Goal: Transaction & Acquisition: Purchase product/service

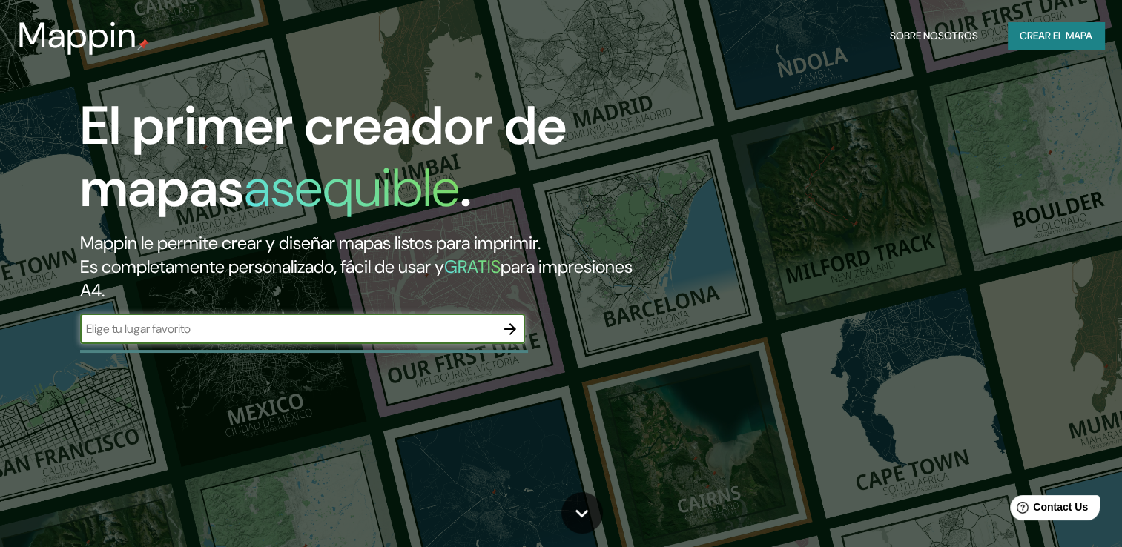
click at [309, 328] on input "text" at bounding box center [287, 328] width 415 height 17
type input "HUANCAYO"
click at [493, 337] on input "HUANCAYO" at bounding box center [287, 328] width 415 height 17
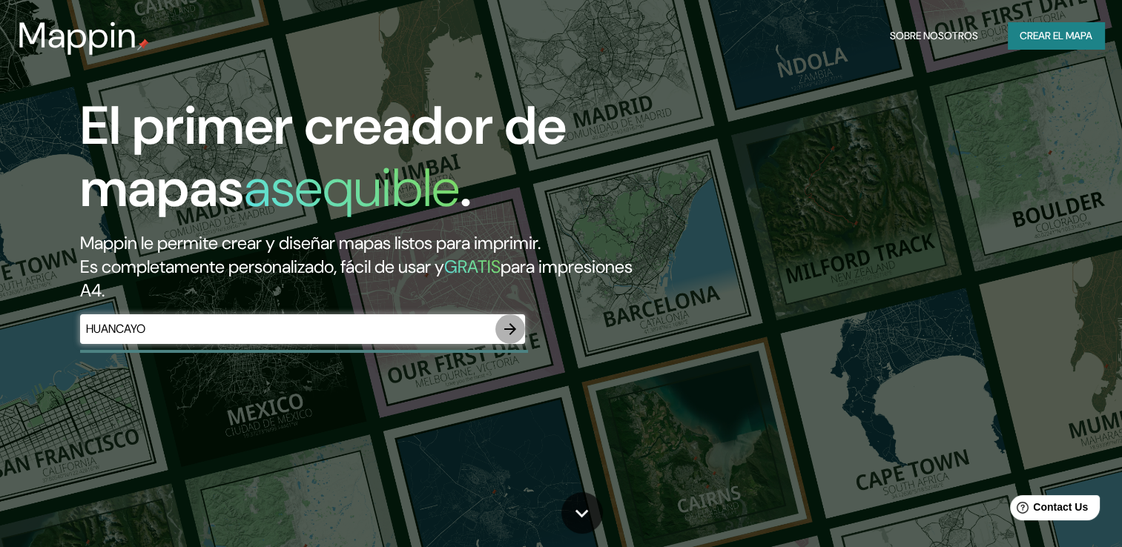
click at [504, 332] on icon "button" at bounding box center [510, 329] width 18 height 18
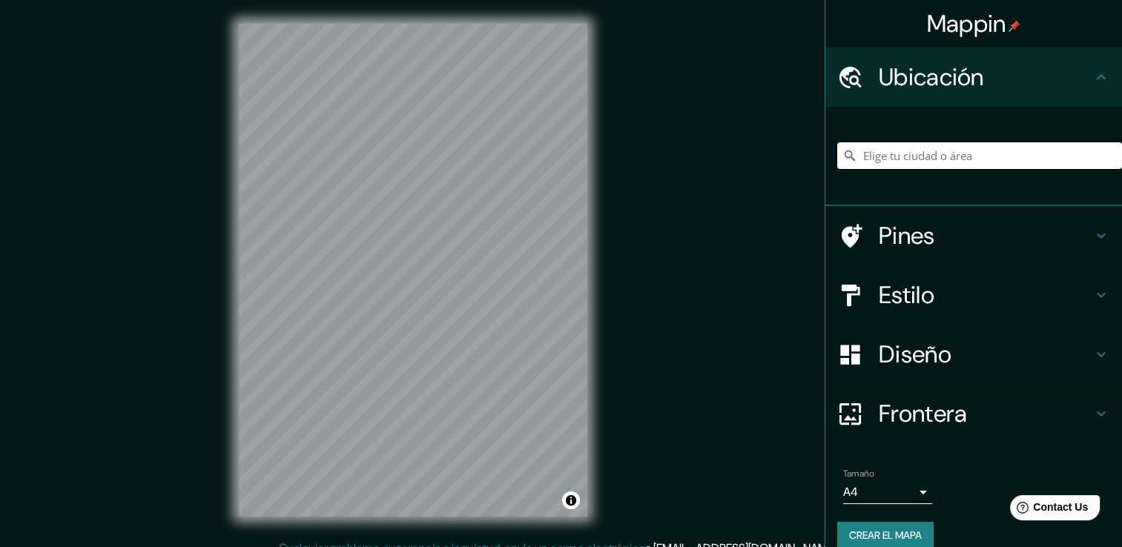
click at [974, 158] on input "Elige tu ciudad o área" at bounding box center [979, 155] width 285 height 27
type input "s"
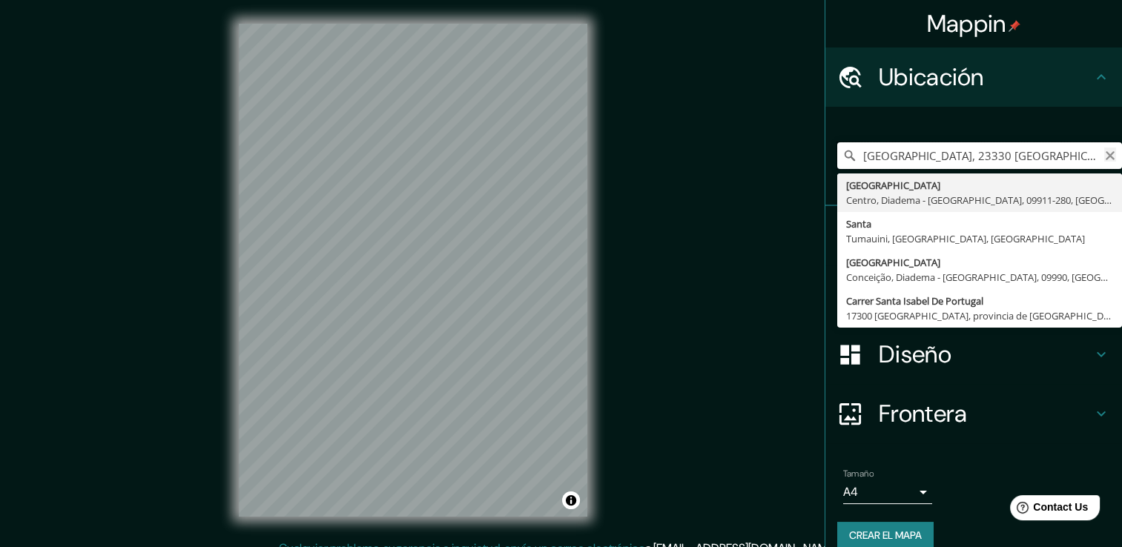
type input "Calle Cooperativa San Isidro, 23330 Villanueva del Arzobispo, provincia de Jaén…"
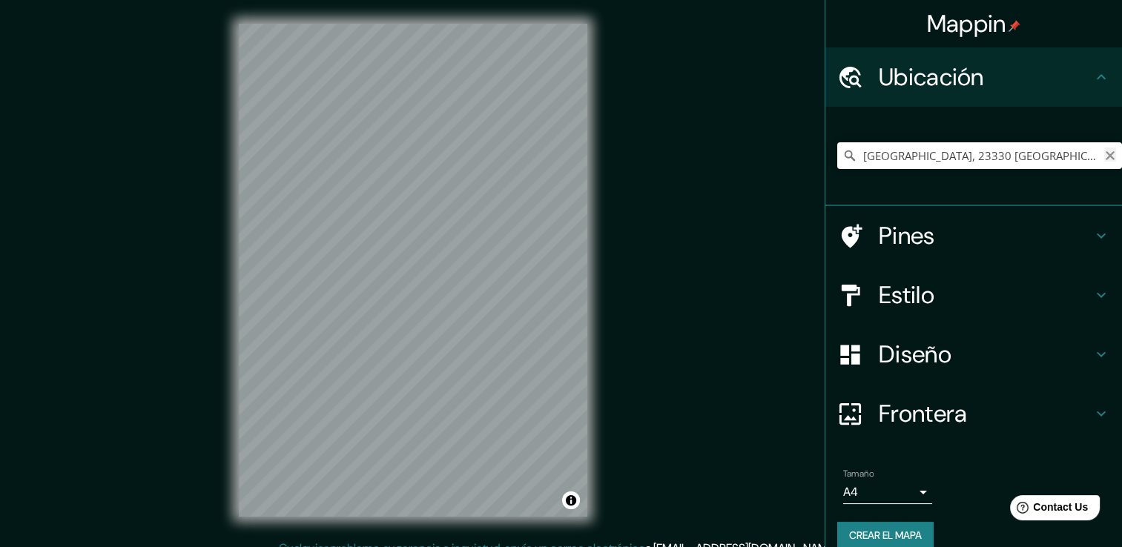
click at [1105, 155] on icon "Claro" at bounding box center [1111, 156] width 12 height 12
click at [1039, 159] on input "Elige tu ciudad o área" at bounding box center [979, 155] width 285 height 27
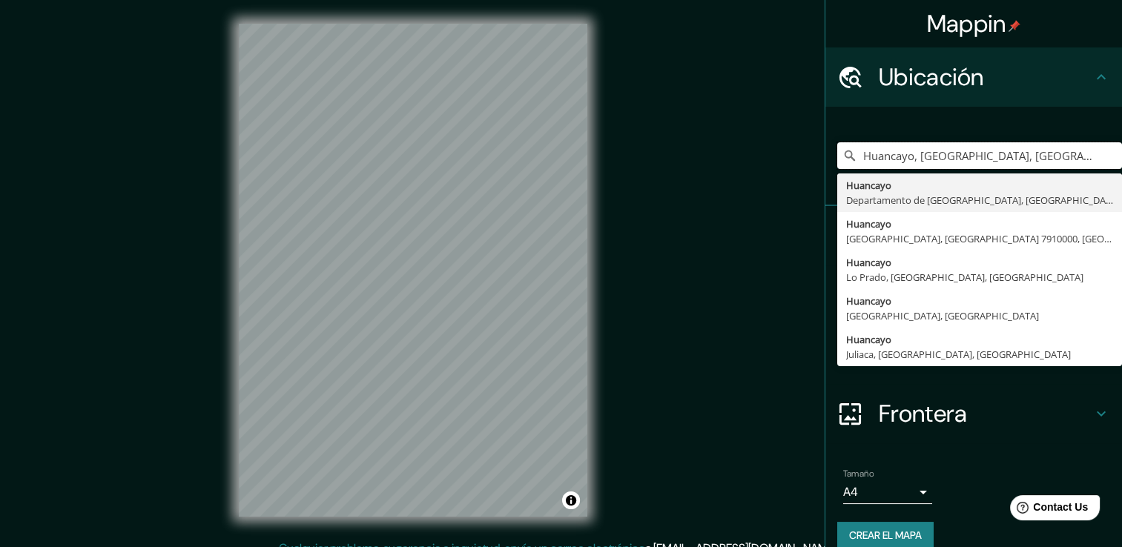
type input "Huancayo, Departamento de Junín, Perú"
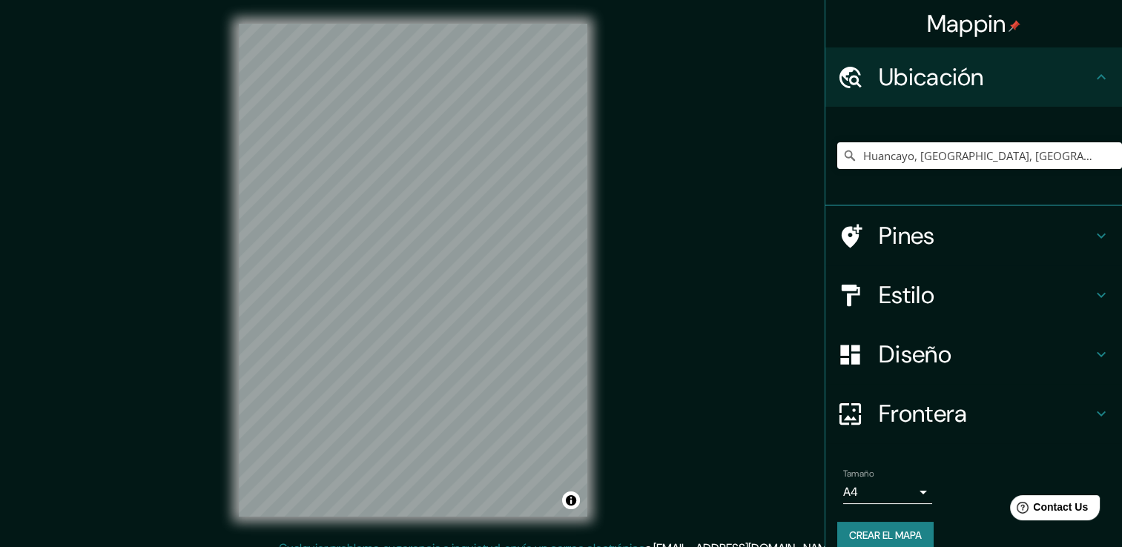
click at [947, 304] on h4 "Estilo" at bounding box center [986, 295] width 214 height 30
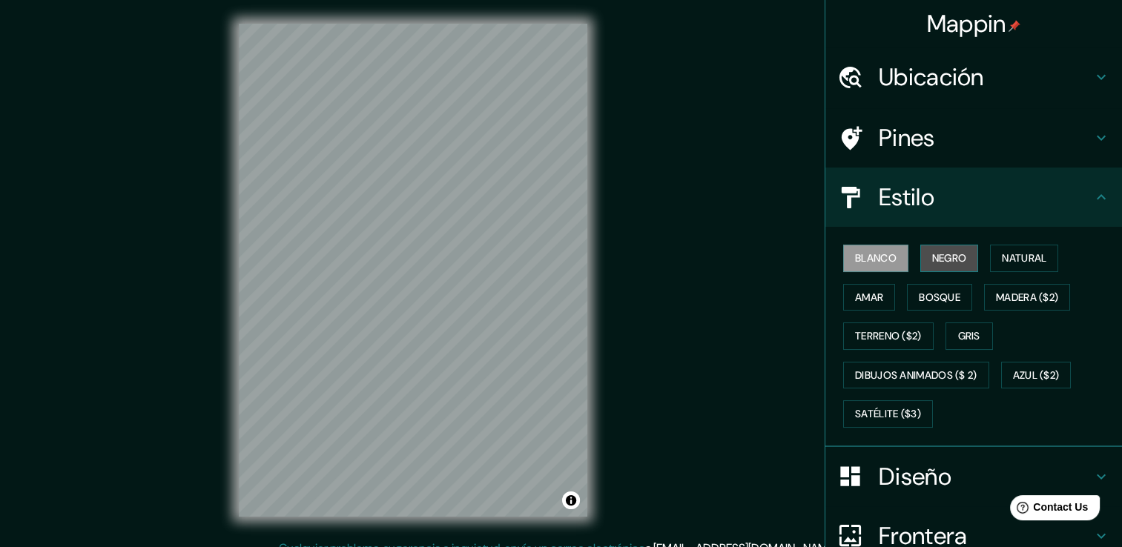
click at [932, 249] on font "Negro" at bounding box center [949, 258] width 35 height 19
click at [875, 263] on font "Blanco" at bounding box center [876, 258] width 42 height 19
click at [1012, 256] on font "Natural" at bounding box center [1024, 258] width 45 height 19
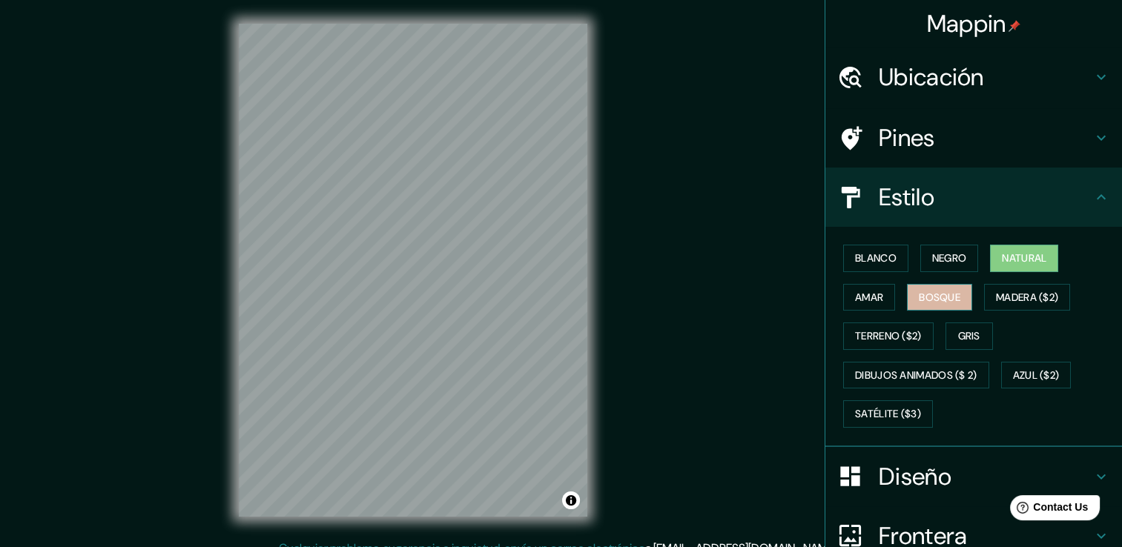
click at [924, 301] on font "Bosque" at bounding box center [940, 298] width 42 height 19
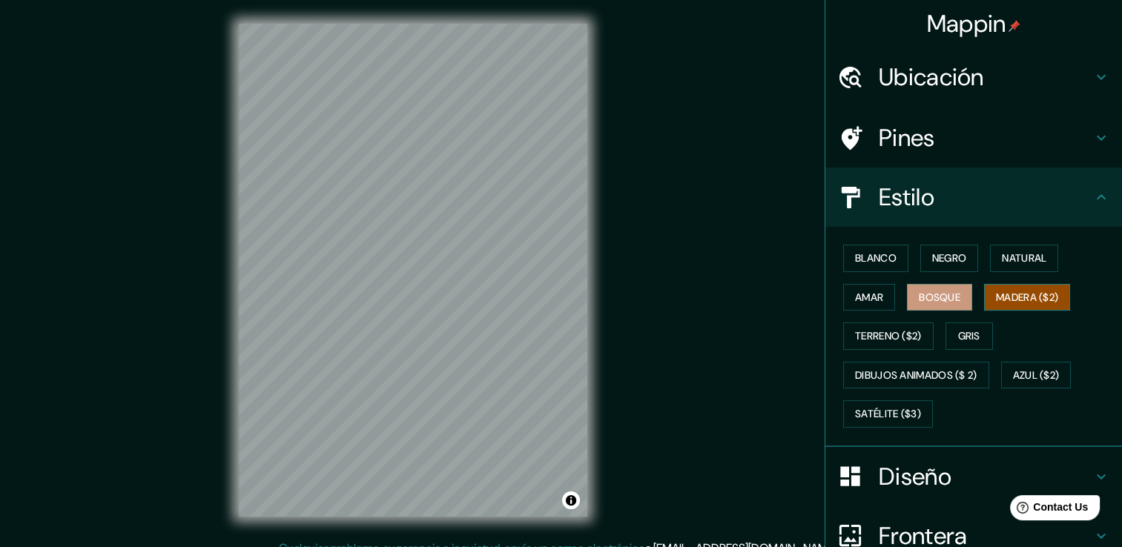
click at [1009, 298] on font "Madera ($2)" at bounding box center [1027, 298] width 62 height 19
click at [858, 334] on font "Terreno ($2)" at bounding box center [888, 336] width 67 height 19
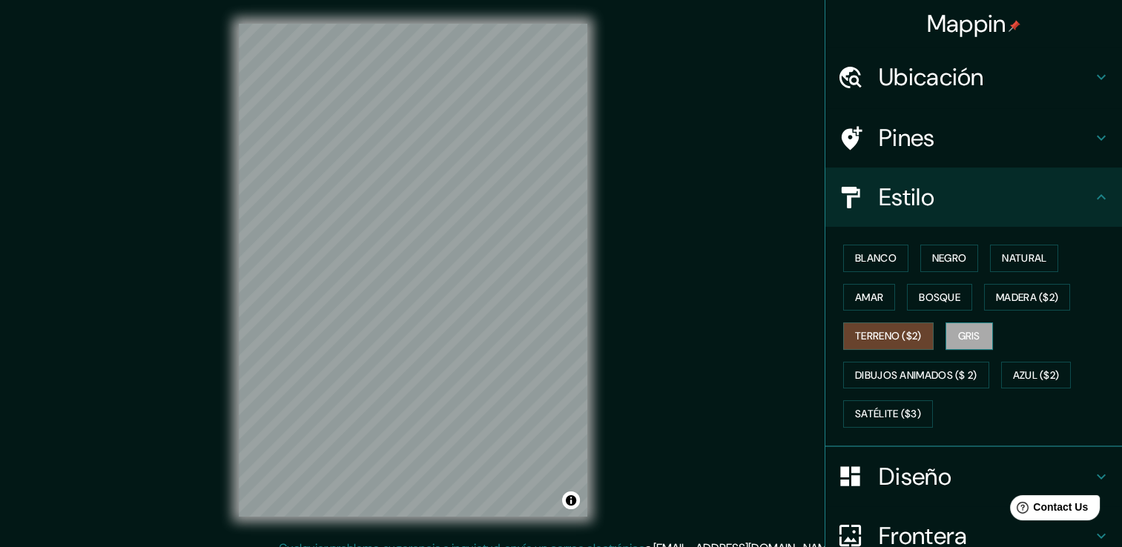
click at [969, 333] on font "Gris" at bounding box center [969, 336] width 22 height 19
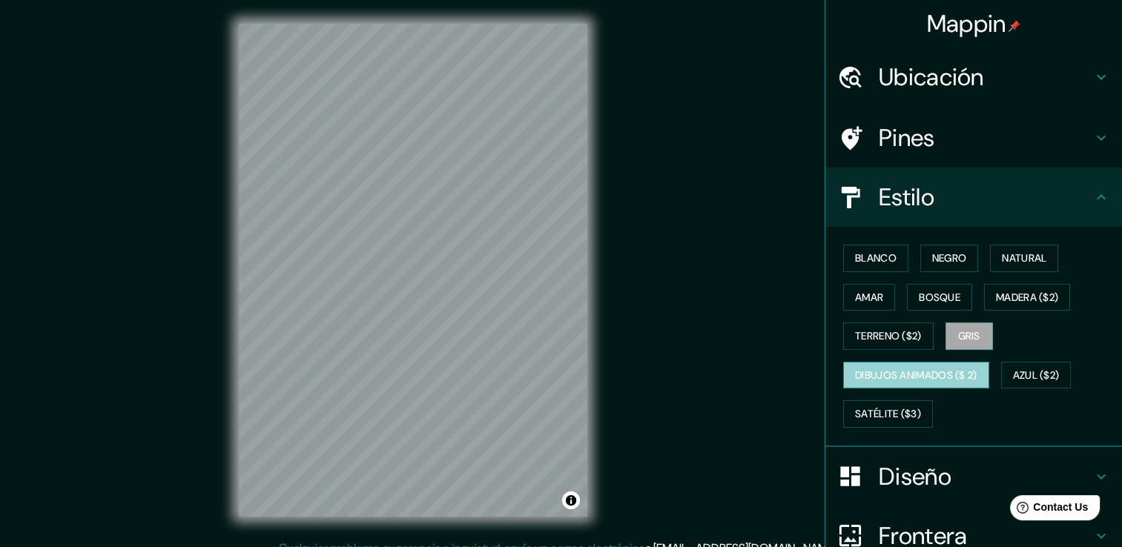
click at [869, 363] on button "Dibujos animados ($ 2)" at bounding box center [916, 375] width 146 height 27
click at [877, 381] on font "Dibujos animados ($ 2)" at bounding box center [916, 375] width 122 height 19
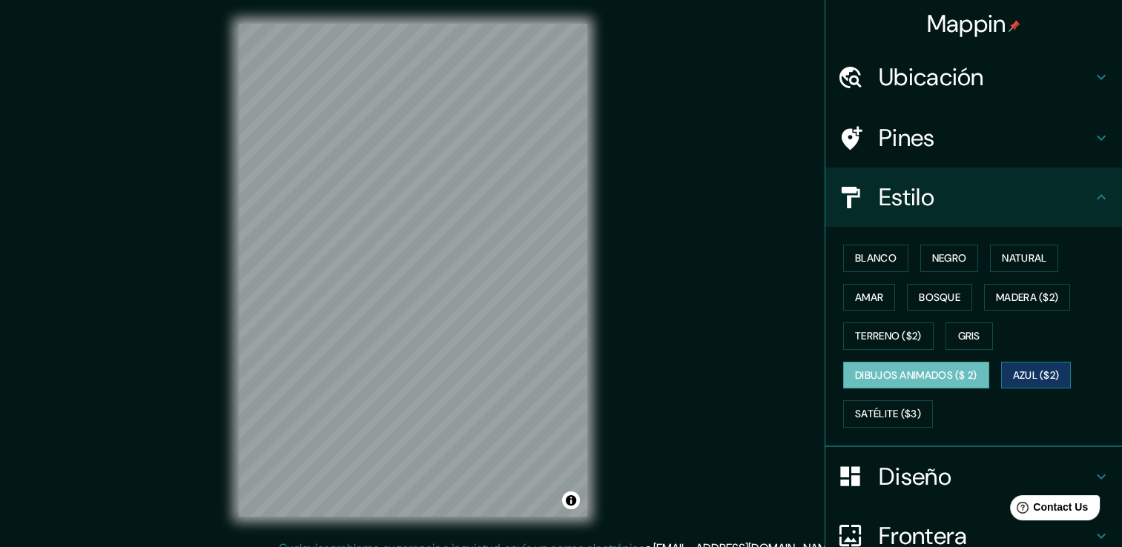
click at [1021, 377] on font "Azul ($2)" at bounding box center [1036, 375] width 47 height 19
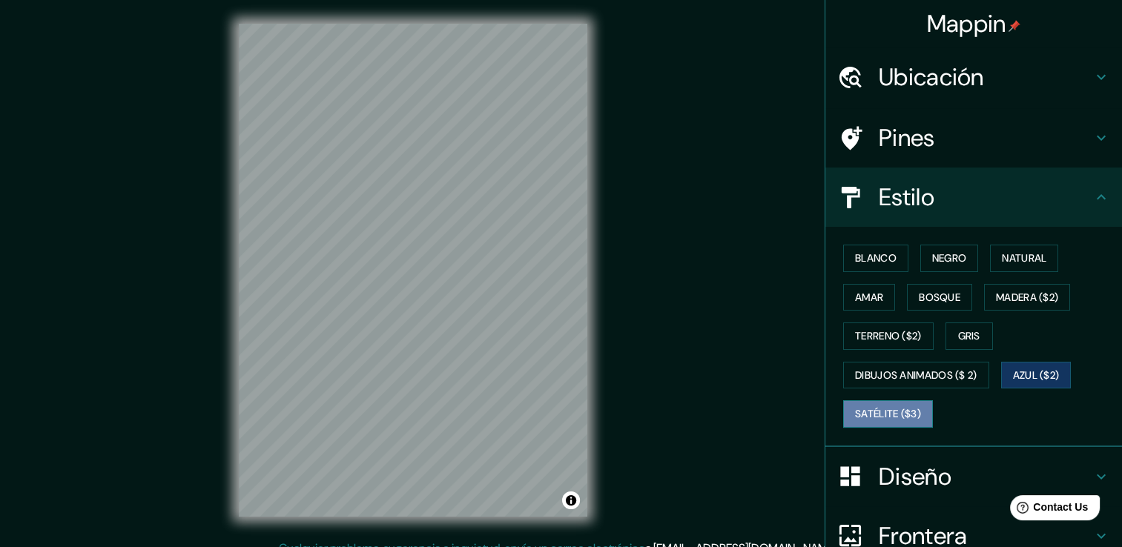
click at [892, 412] on font "Satélite ($3)" at bounding box center [888, 414] width 66 height 19
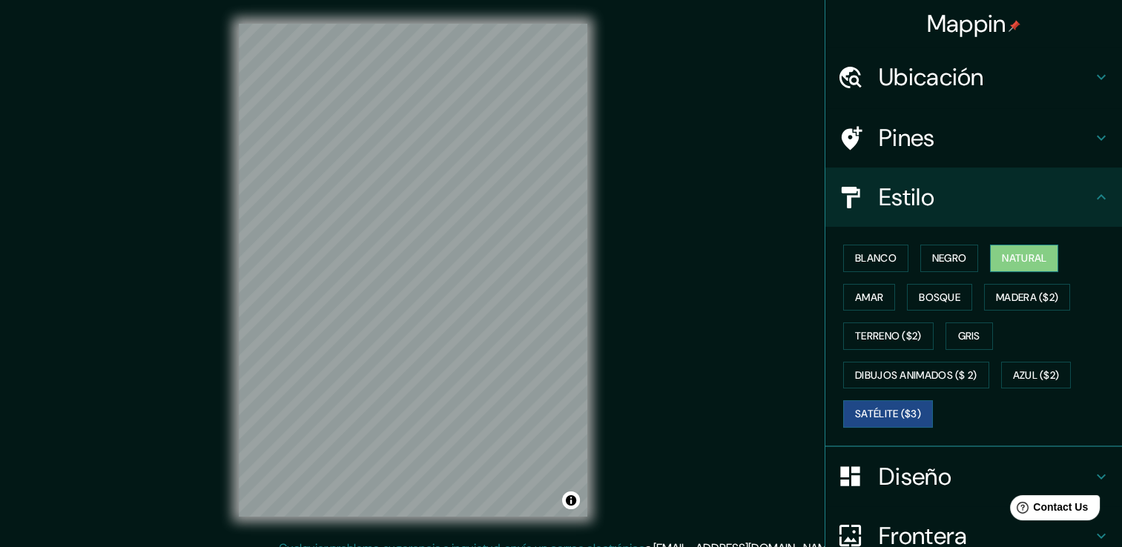
click at [1002, 252] on font "Natural" at bounding box center [1024, 258] width 45 height 19
click at [932, 250] on font "Negro" at bounding box center [949, 258] width 35 height 19
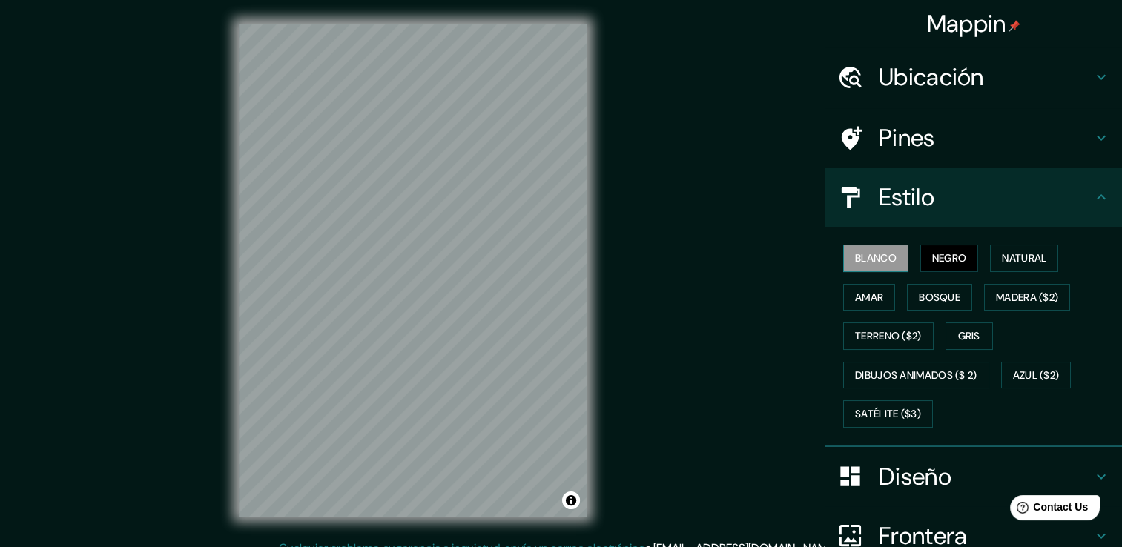
click at [872, 247] on button "Blanco" at bounding box center [875, 258] width 65 height 27
click at [1004, 259] on font "Natural" at bounding box center [1024, 258] width 45 height 19
click at [955, 254] on font "Negro" at bounding box center [949, 258] width 35 height 19
click at [866, 243] on div "Blanco Negro Natural Amar Bosque Madera ($2) Terreno ($2) Gris Dibujos animados…" at bounding box center [979, 336] width 285 height 195
click at [855, 257] on font "Blanco" at bounding box center [876, 258] width 42 height 19
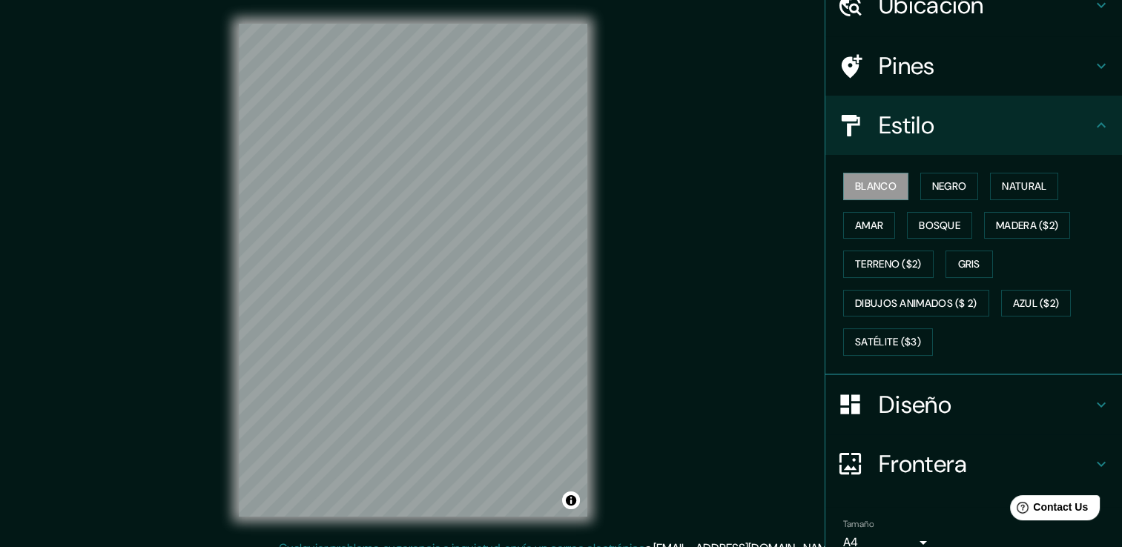
scroll to position [65, 0]
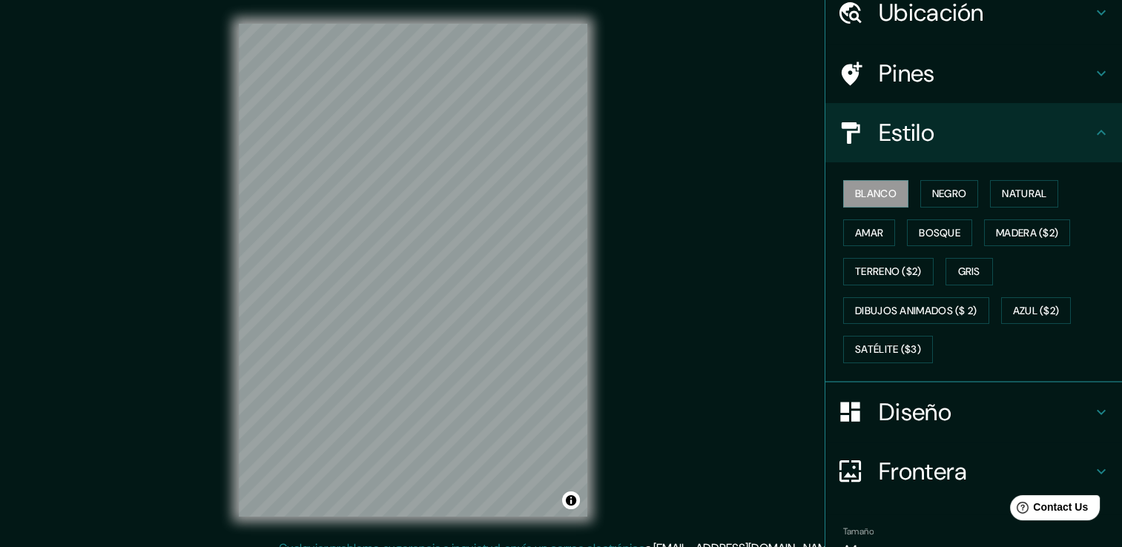
click at [1079, 56] on div "Pines" at bounding box center [974, 73] width 297 height 59
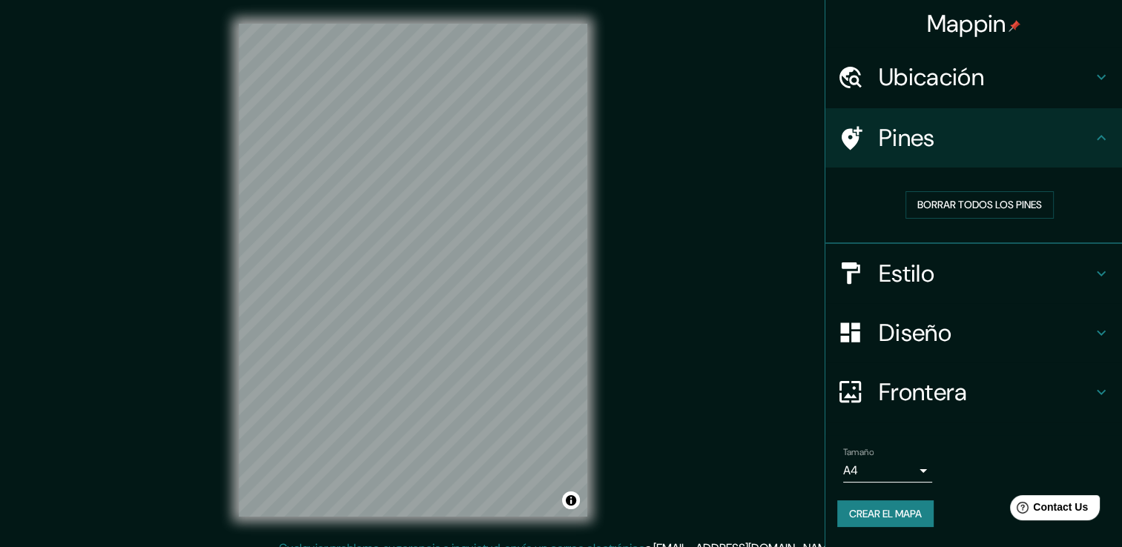
scroll to position [16, 0]
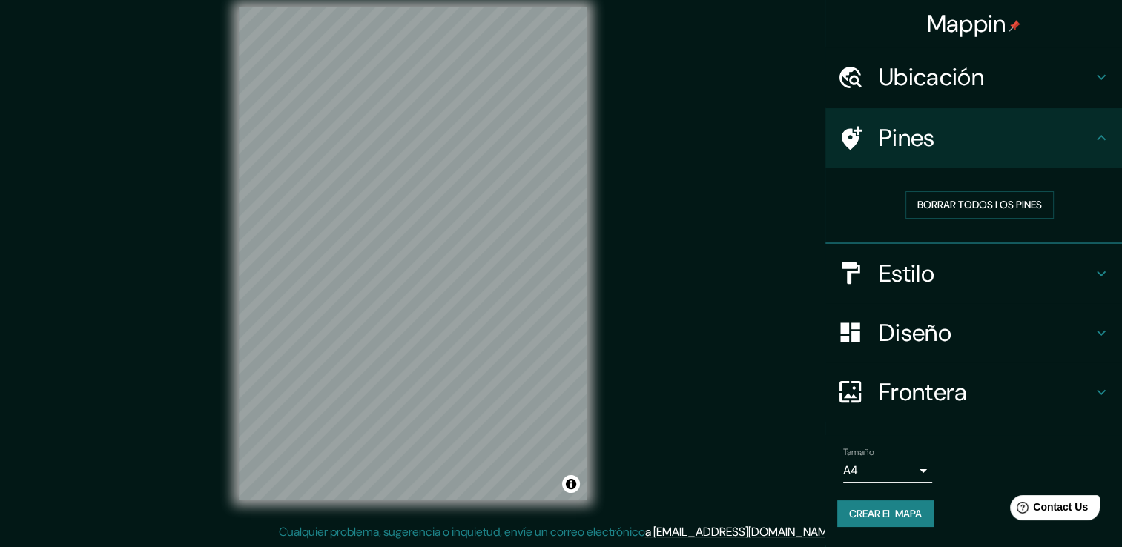
drag, startPoint x: 1125, startPoint y: 130, endPoint x: 1136, endPoint y: 194, distance: 65.5
click at [1122, 194] on html "Mappin Ubicación Huancayo, Departamento de Junín, Perú Huancayo Departamento de…" at bounding box center [561, 257] width 1122 height 547
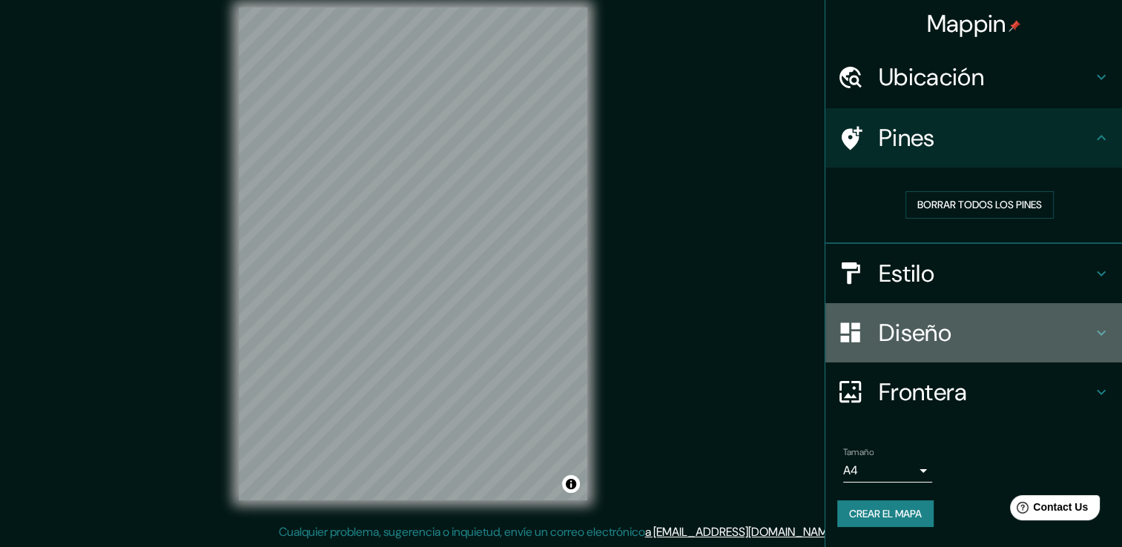
click at [955, 348] on div "Diseño" at bounding box center [974, 332] width 297 height 59
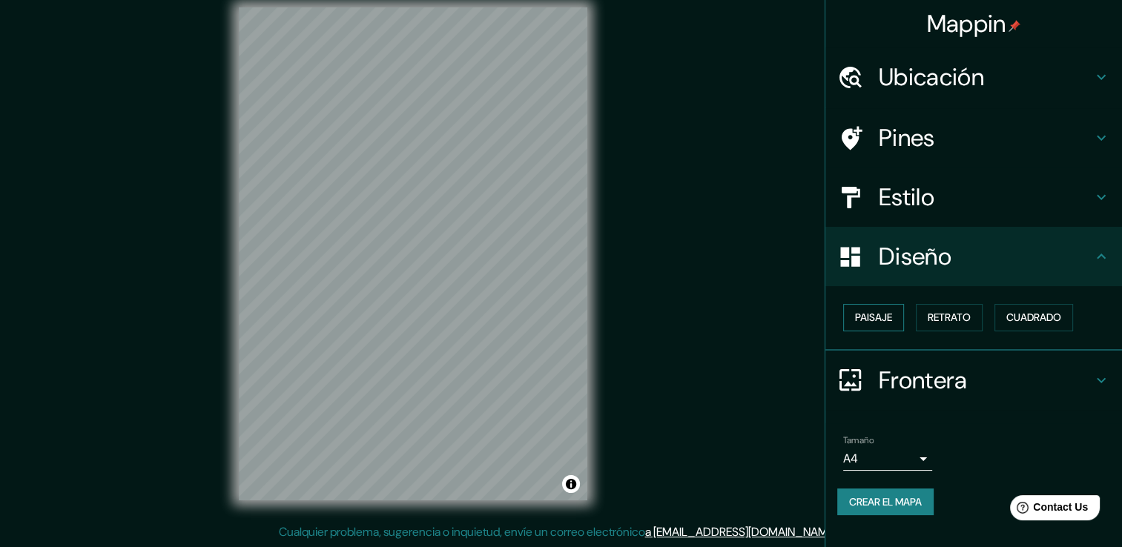
click at [874, 312] on font "Paisaje" at bounding box center [873, 318] width 37 height 19
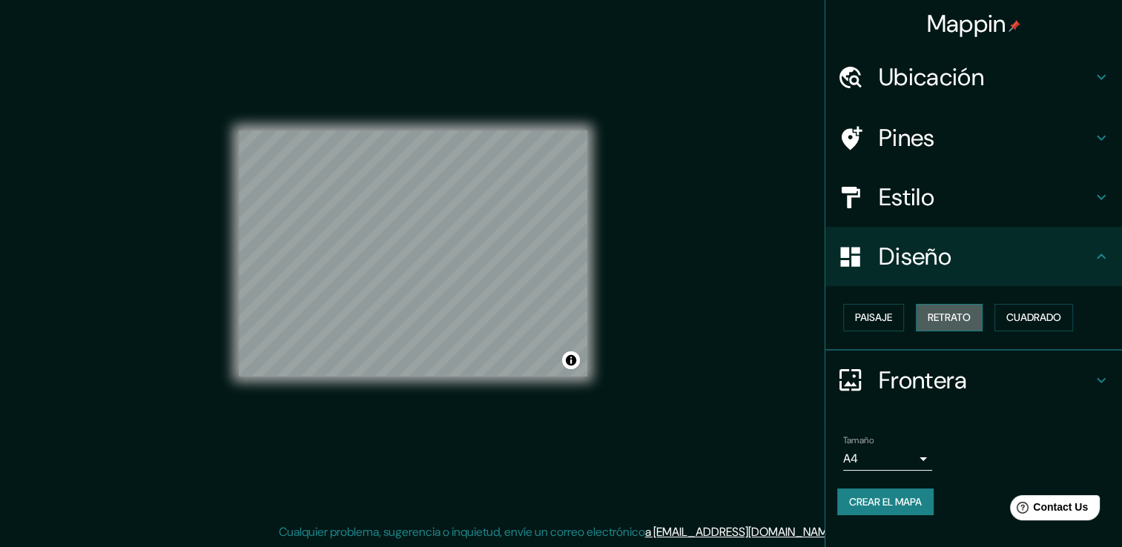
click at [933, 313] on font "Retrato" at bounding box center [949, 318] width 43 height 19
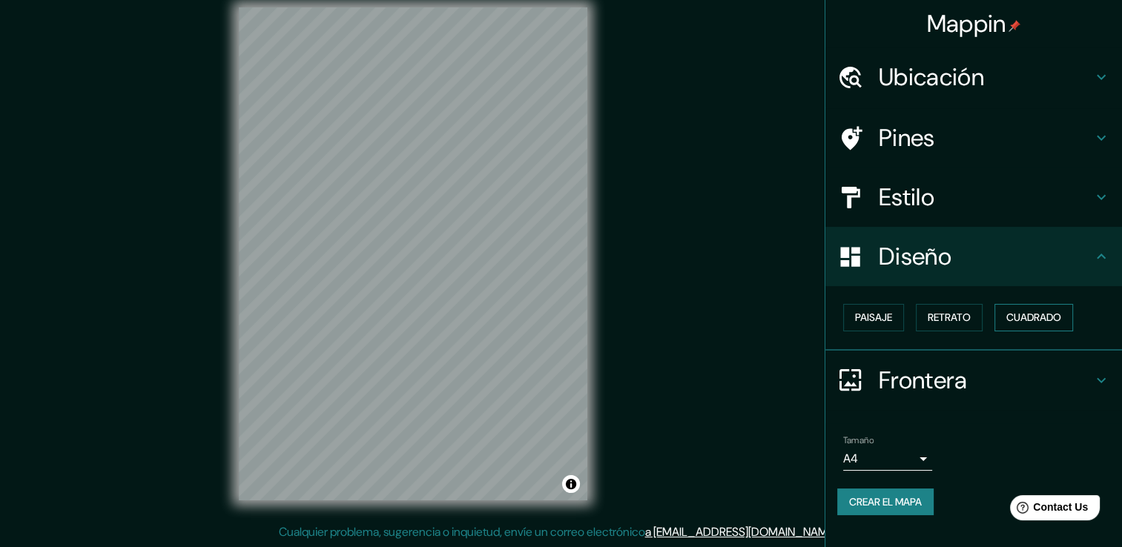
click at [1023, 326] on font "Cuadrado" at bounding box center [1034, 318] width 55 height 19
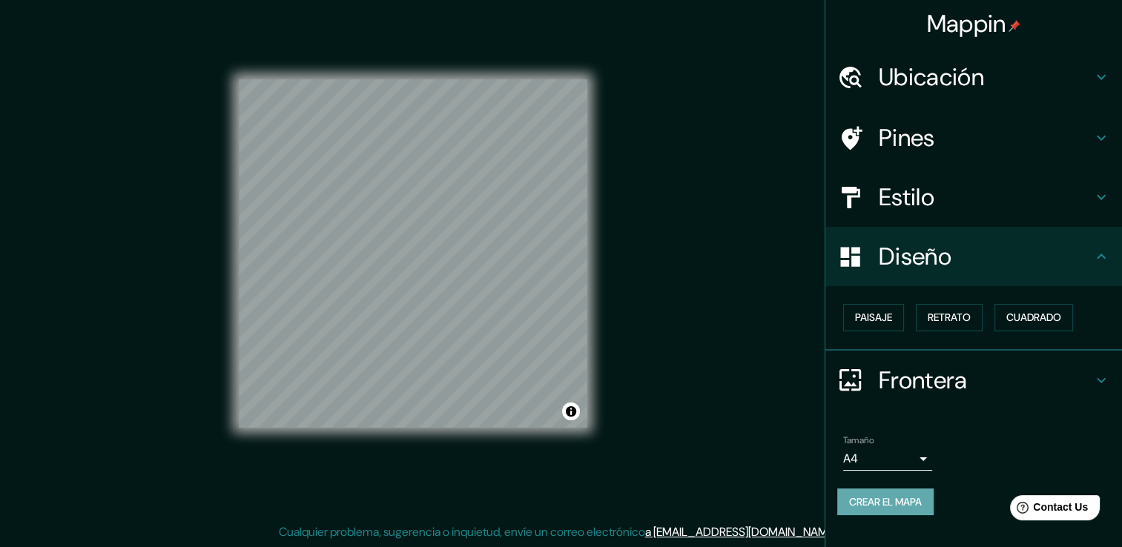
click at [891, 503] on font "Crear el mapa" at bounding box center [885, 502] width 73 height 19
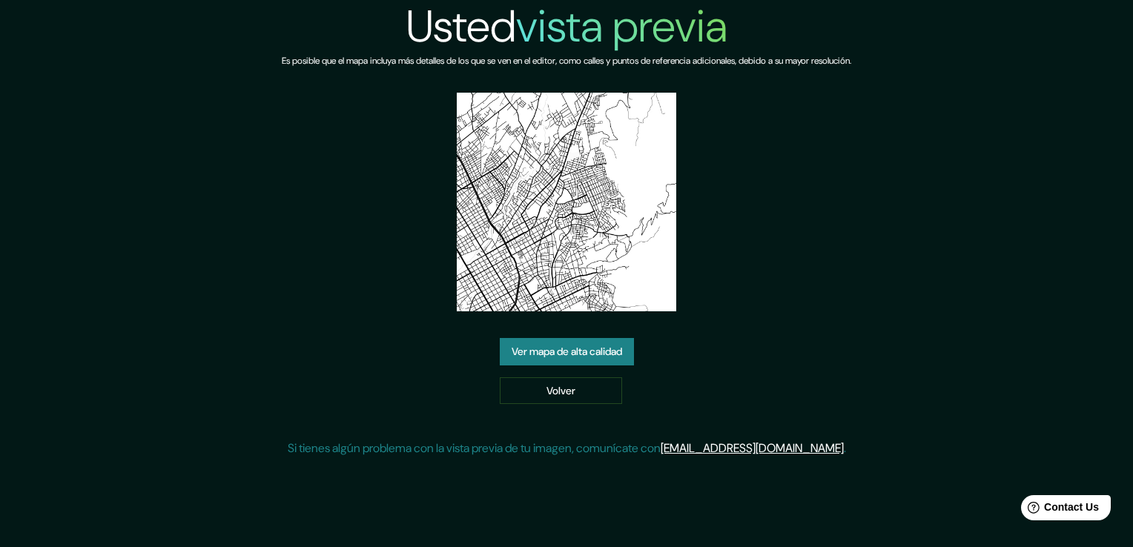
click at [594, 347] on link "Ver mapa de alta calidad" at bounding box center [567, 351] width 134 height 27
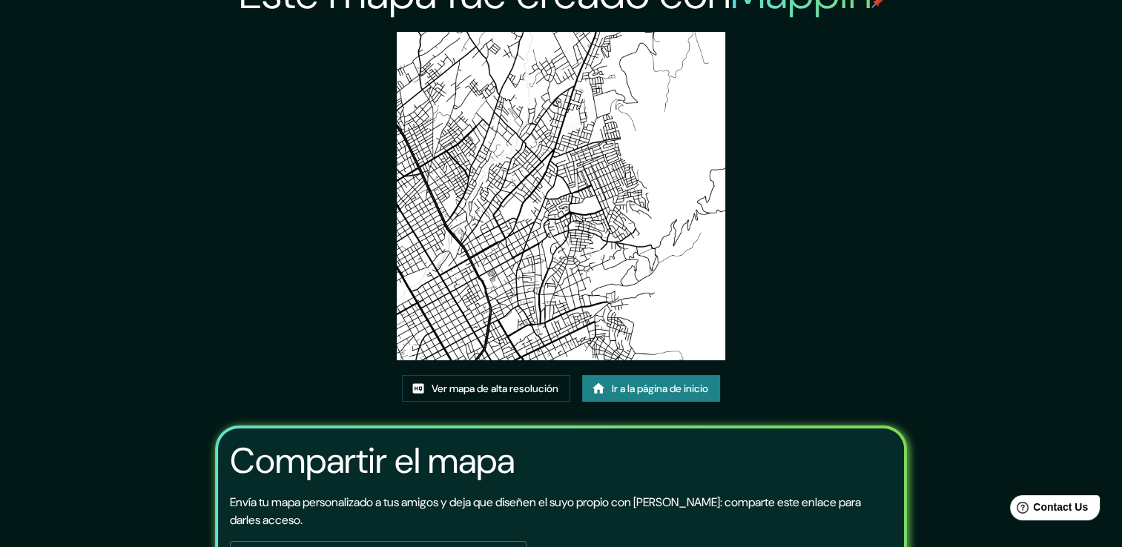
scroll to position [10, 0]
